Goal: Task Accomplishment & Management: Complete application form

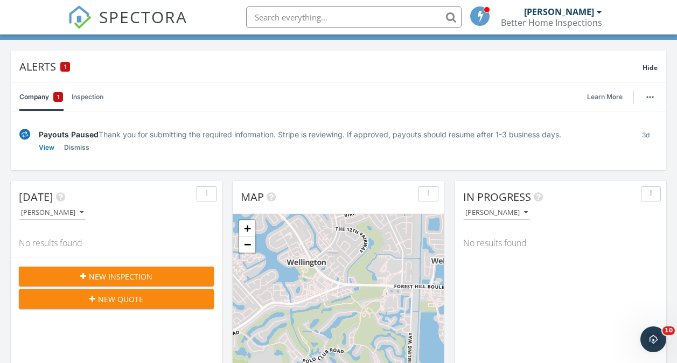
scroll to position [69, 0]
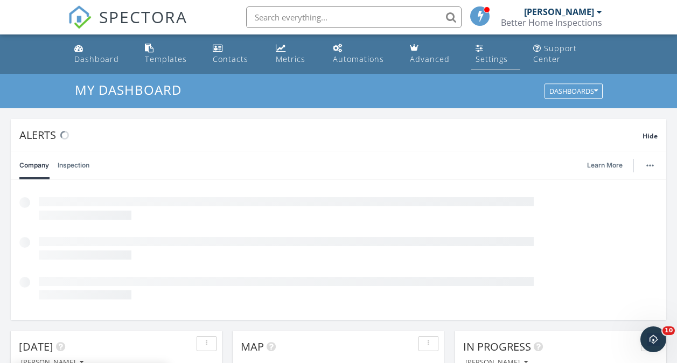
click at [477, 60] on div "Settings" at bounding box center [491, 59] width 32 height 10
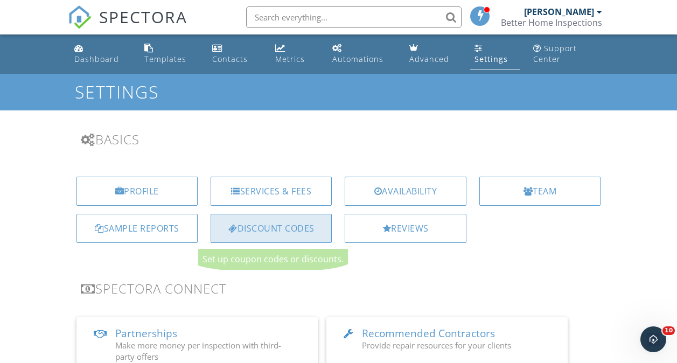
click at [285, 227] on div "Discount Codes" at bounding box center [271, 228] width 121 height 29
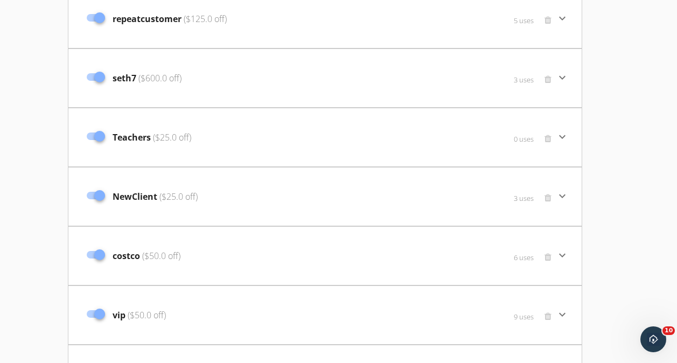
scroll to position [1081, 0]
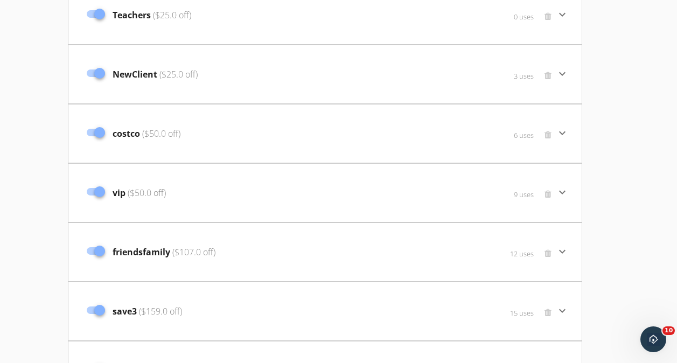
click at [181, 258] on span "friendsfamily ($107.0 off)" at bounding box center [164, 252] width 103 height 13
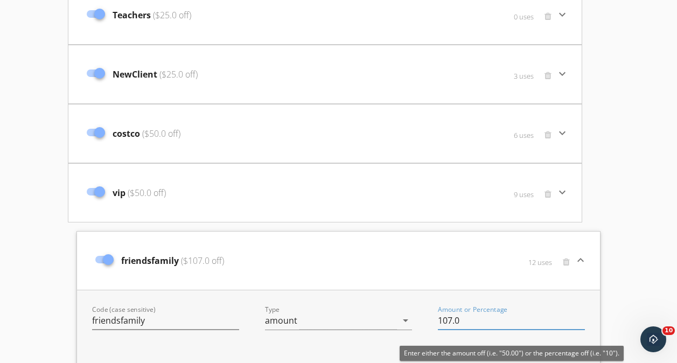
click at [451, 323] on input "107.0" at bounding box center [511, 321] width 147 height 18
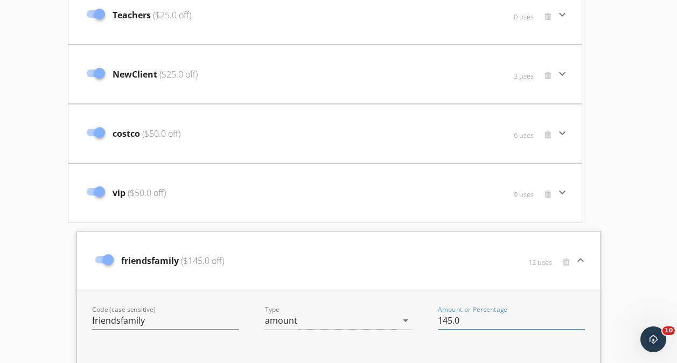
type input "145.0"
drag, startPoint x: 664, startPoint y: 224, endPoint x: 660, endPoint y: 256, distance: 32.6
click at [660, 256] on div "Discount Codes Services sofliwindows (42.85% off) 1 uses keyboard_arrow_down Co…" at bounding box center [338, 43] width 677 height 2100
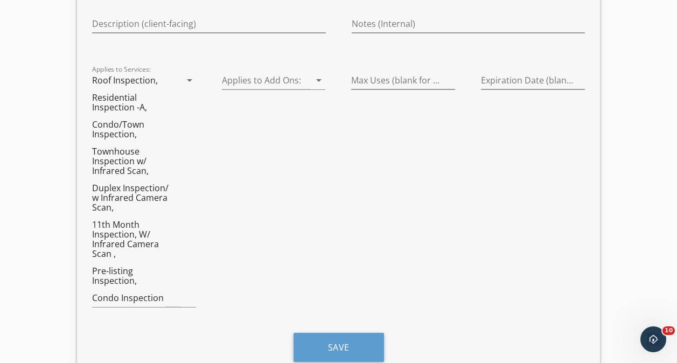
scroll to position [1433, 0]
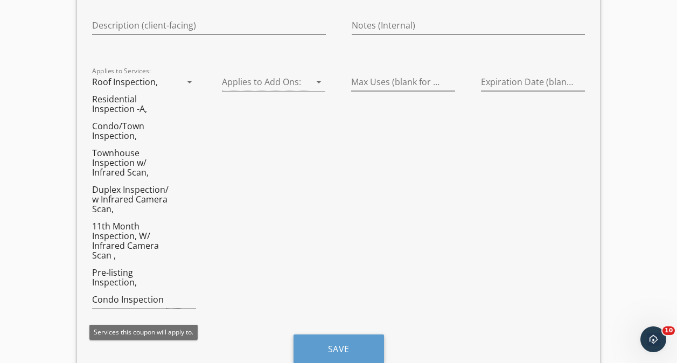
click at [186, 81] on icon "arrow_drop_down" at bounding box center [189, 81] width 13 height 13
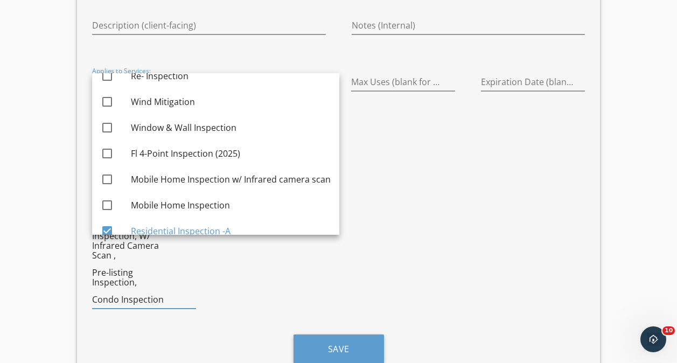
scroll to position [312, 0]
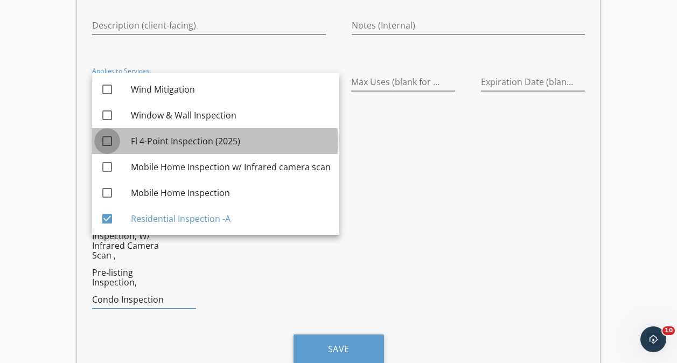
click at [107, 143] on div at bounding box center [107, 141] width 18 height 18
checkbox input "true"
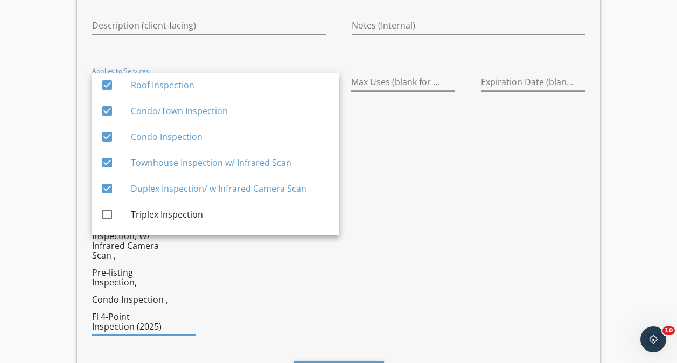
scroll to position [0, 0]
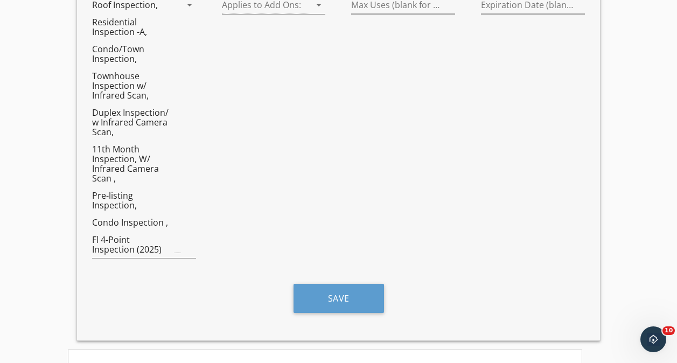
scroll to position [1489, 0]
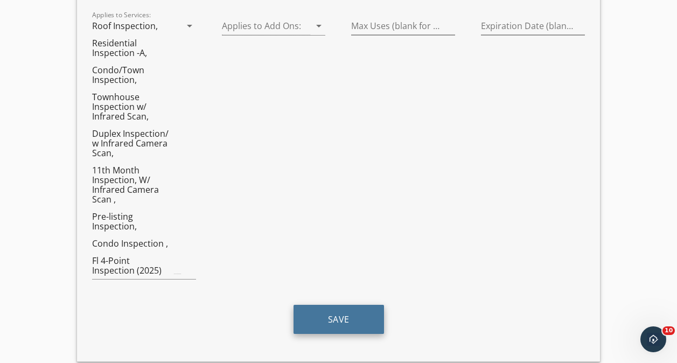
click at [353, 314] on button "Save" at bounding box center [338, 319] width 90 height 29
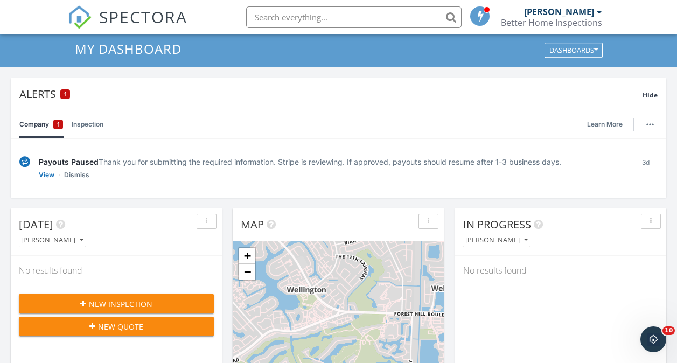
scroll to position [28, 0]
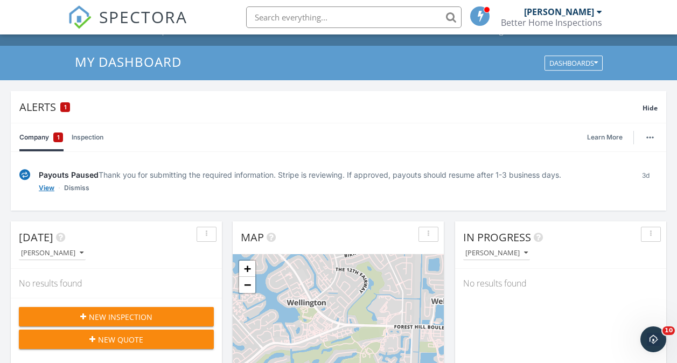
click at [46, 188] on link "View" at bounding box center [47, 188] width 16 height 11
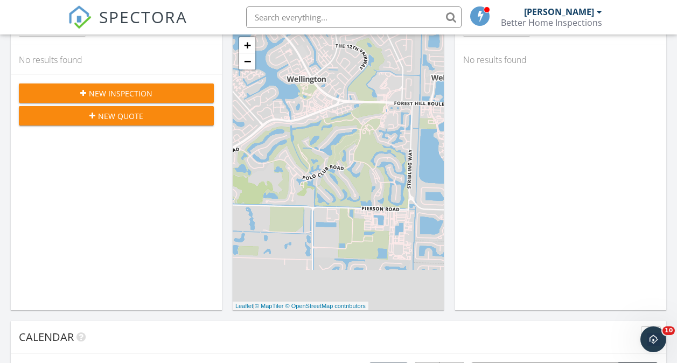
scroll to position [219, 0]
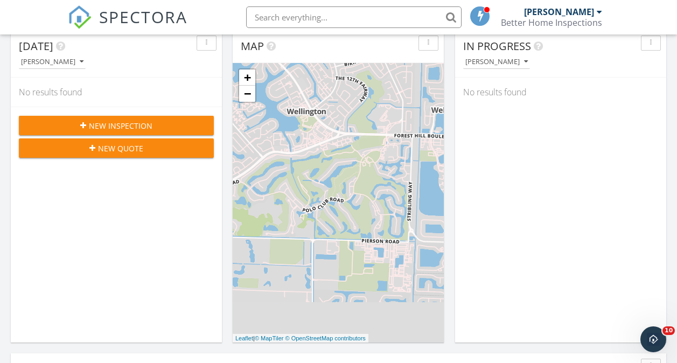
drag, startPoint x: 671, startPoint y: 140, endPoint x: 675, endPoint y: 158, distance: 18.8
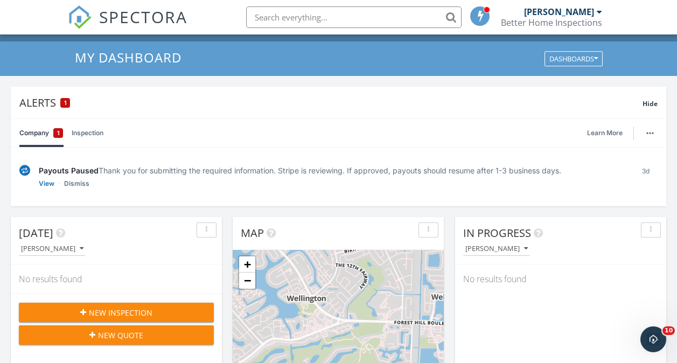
scroll to position [0, 0]
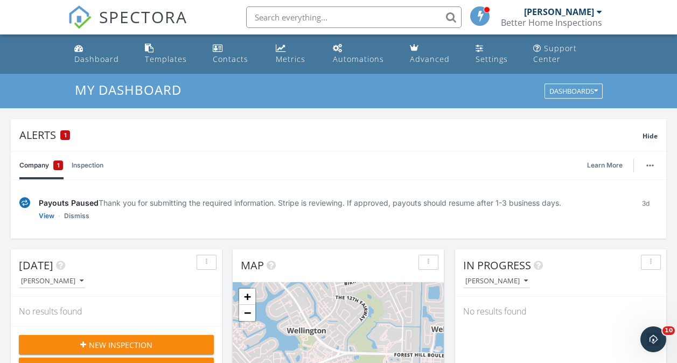
click at [128, 342] on span "New Inspection" at bounding box center [121, 344] width 64 height 11
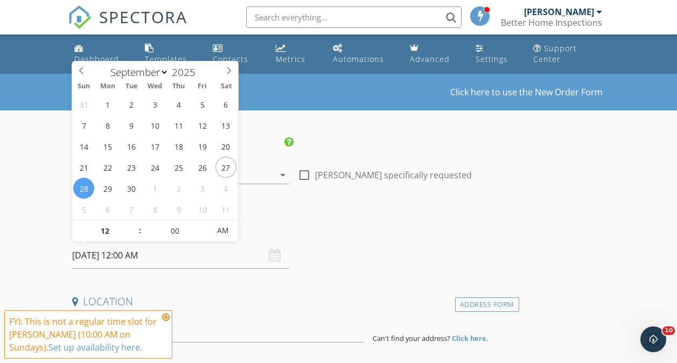
click at [96, 260] on input "09/28/2025 12:00 AM" at bounding box center [180, 255] width 217 height 26
type input "09/30/2025 12:00 AM"
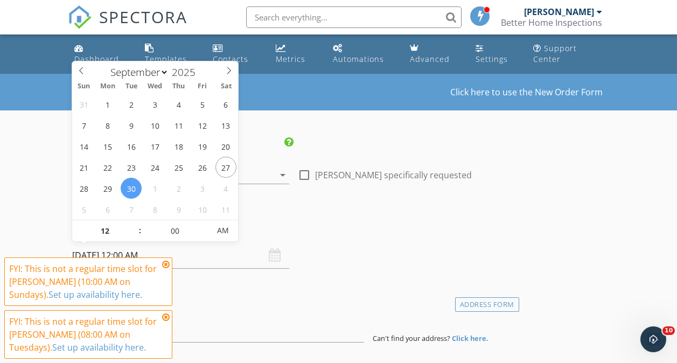
click at [139, 234] on span ":" at bounding box center [139, 231] width 3 height 22
type input "11"
type input "09/30/2025 11:00 PM"
click at [134, 236] on span at bounding box center [135, 236] width 8 height 11
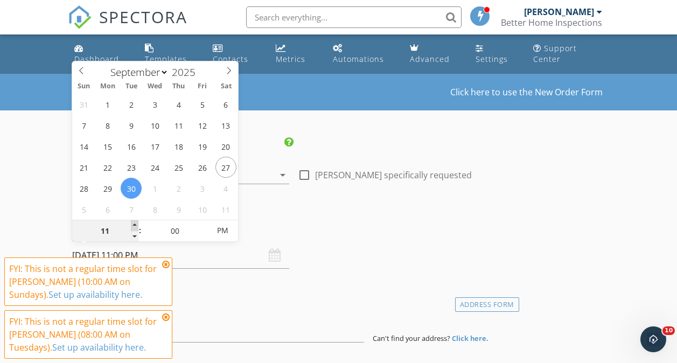
type input "12"
type input "09/30/2025 12:00 AM"
click at [133, 223] on span at bounding box center [135, 225] width 8 height 11
type input "01"
click at [133, 223] on span at bounding box center [135, 225] width 8 height 11
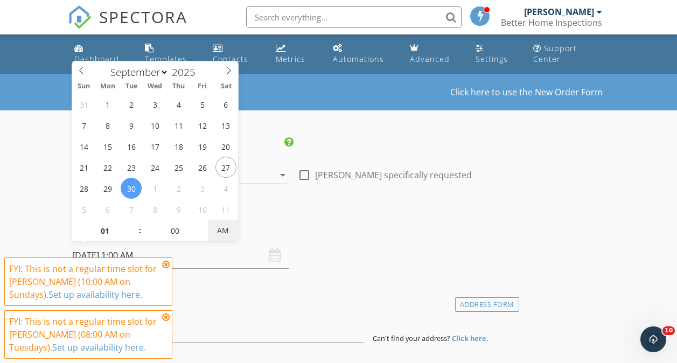
type input "09/30/2025 1:00 PM"
click at [220, 231] on span "PM" at bounding box center [223, 231] width 30 height 22
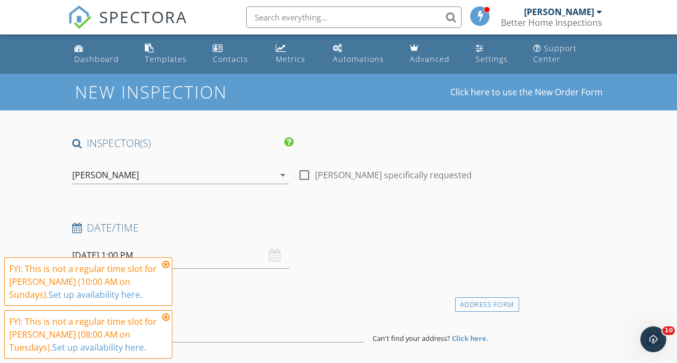
click at [165, 264] on icon at bounding box center [166, 264] width 8 height 9
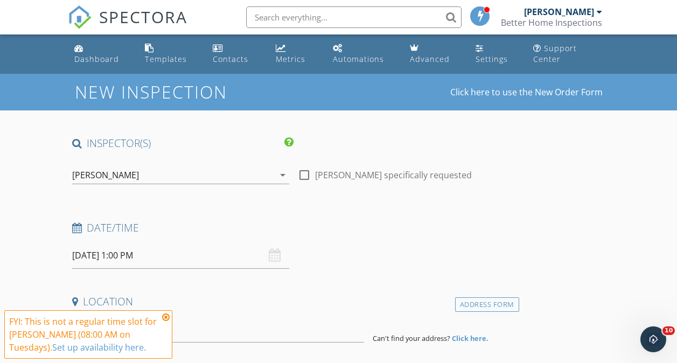
click at [163, 316] on icon at bounding box center [166, 317] width 8 height 9
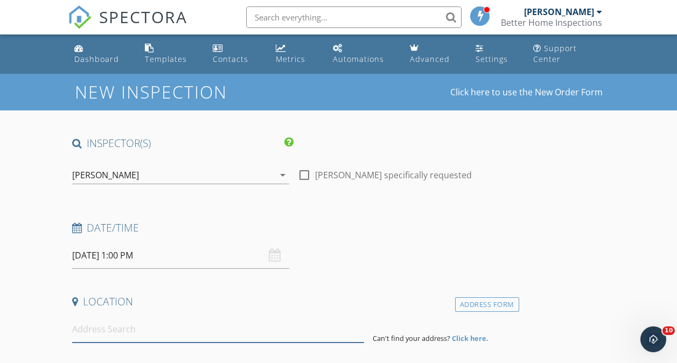
click at [116, 337] on input at bounding box center [218, 329] width 292 height 26
